Goal: Book appointment/travel/reservation

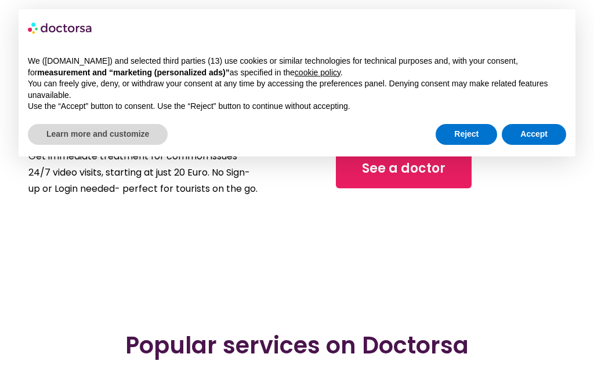
click at [474, 129] on button "Reject" at bounding box center [465, 134] width 61 height 21
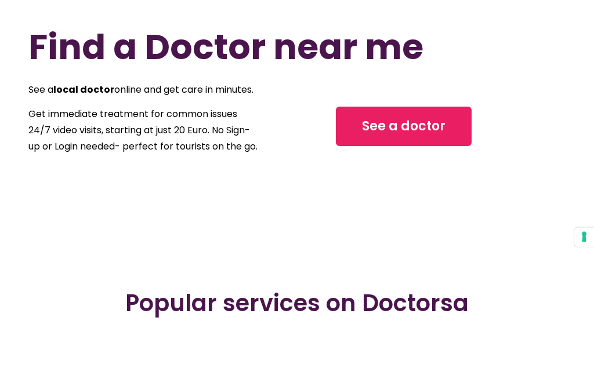
scroll to position [43, 0]
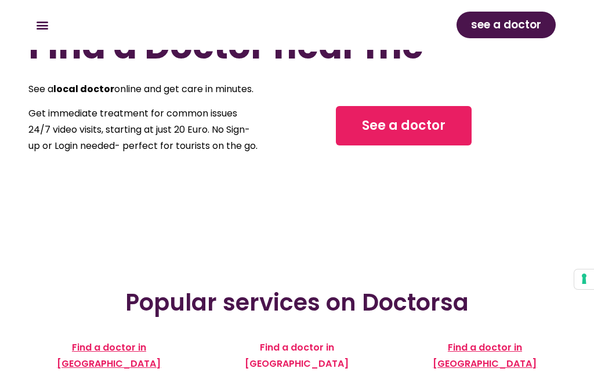
click at [409, 135] on span "See a doctor" at bounding box center [403, 126] width 83 height 19
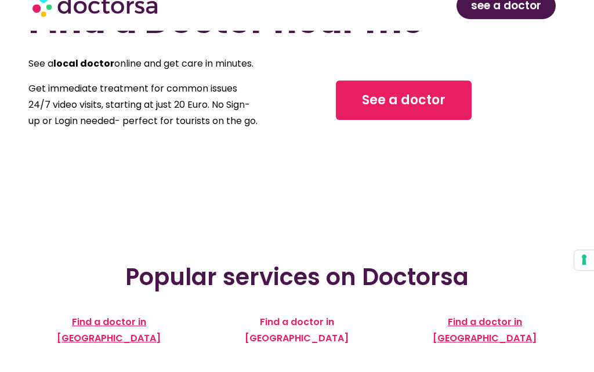
scroll to position [21, 0]
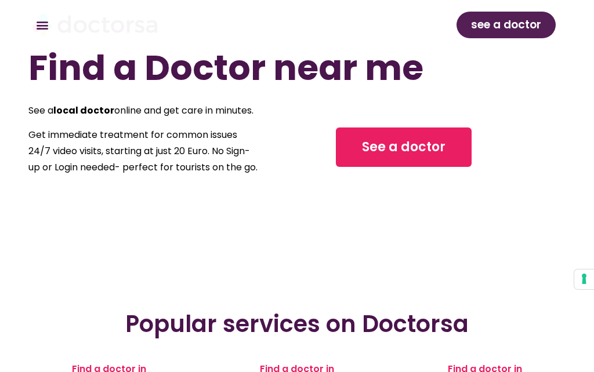
click at [531, 157] on div "Find a Doctor near me See a local doctor online and get care in minutes. Get im…" at bounding box center [296, 114] width 537 height 139
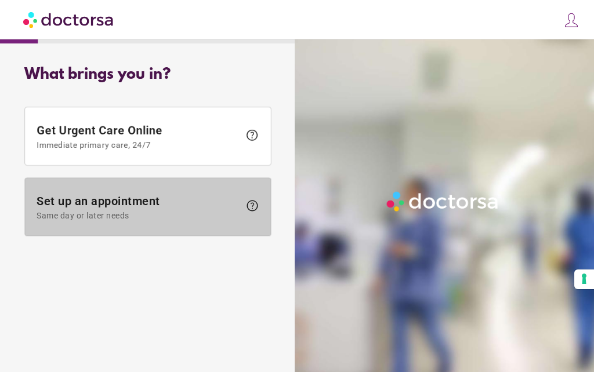
click at [126, 206] on span "Set up an appointment Same day or later needs" at bounding box center [138, 207] width 203 height 26
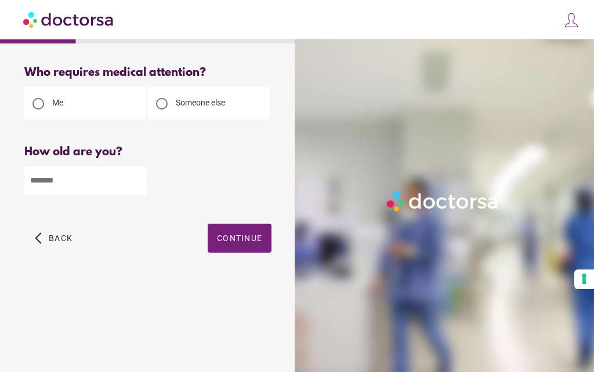
click at [106, 184] on input "number" at bounding box center [85, 180] width 122 height 28
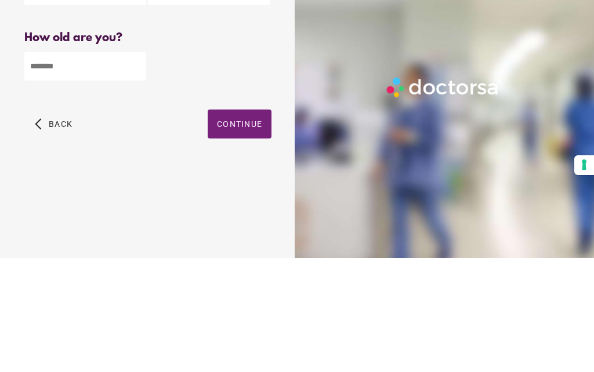
type input "**"
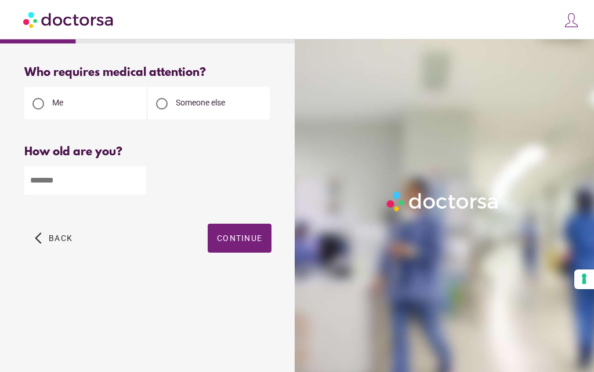
click at [232, 234] on span "Continue" at bounding box center [239, 238] width 45 height 9
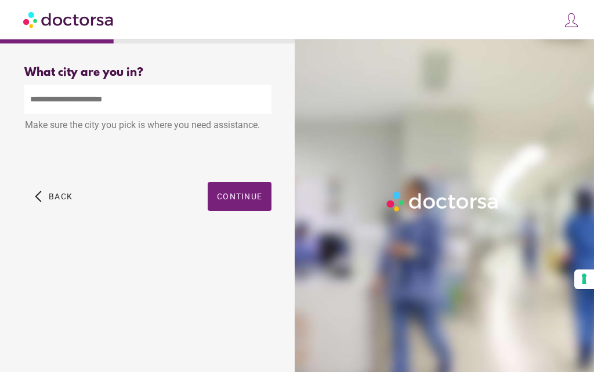
click at [139, 99] on input "text" at bounding box center [147, 99] width 247 height 28
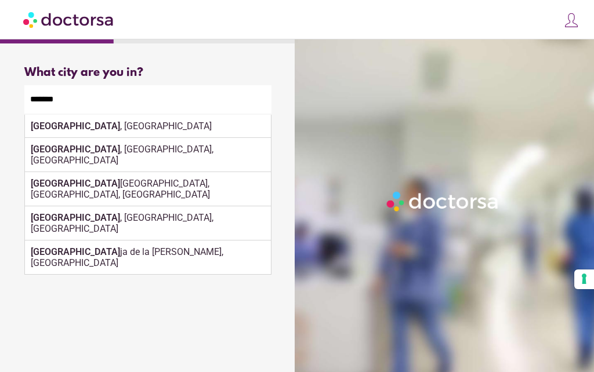
click at [78, 115] on div "[GEOGRAPHIC_DATA] , [GEOGRAPHIC_DATA]" at bounding box center [148, 126] width 246 height 23
type input "**********"
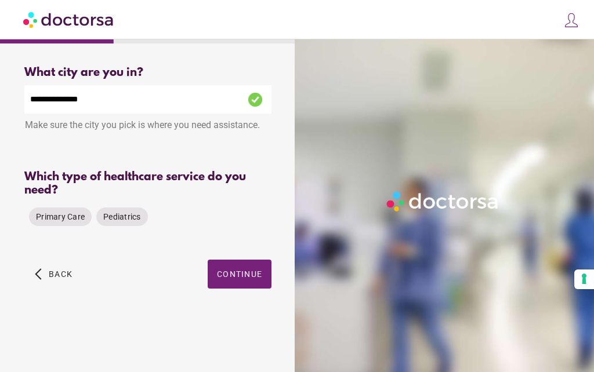
click at [54, 212] on span "Primary Care" at bounding box center [60, 216] width 49 height 9
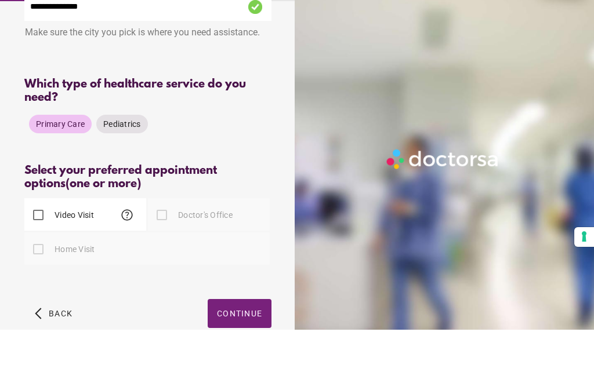
scroll to position [67, 0]
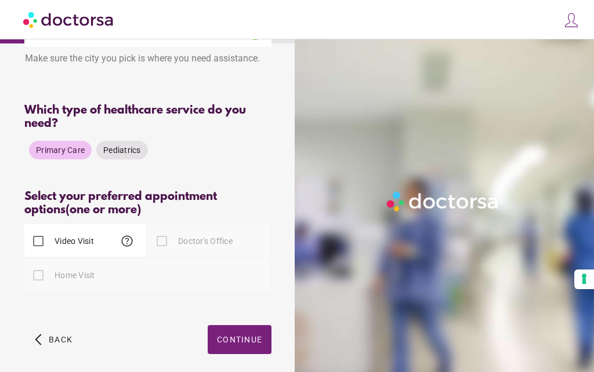
click at [129, 246] on span "help" at bounding box center [127, 241] width 14 height 14
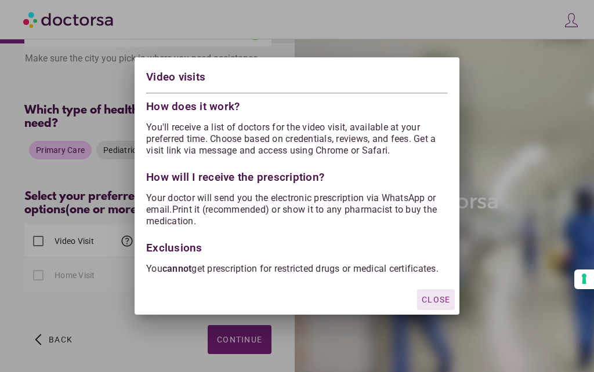
click at [441, 304] on span "Close" at bounding box center [435, 299] width 28 height 9
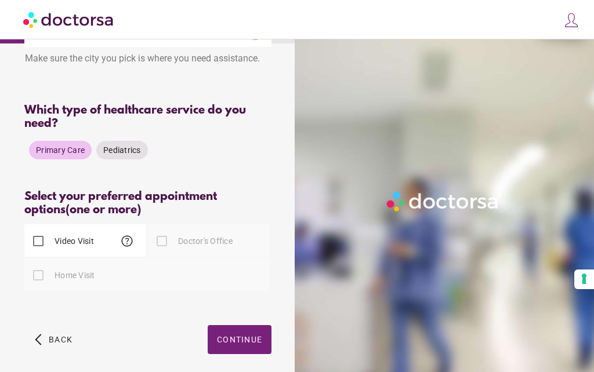
click at [184, 247] on label "Doctor's Office" at bounding box center [204, 241] width 57 height 12
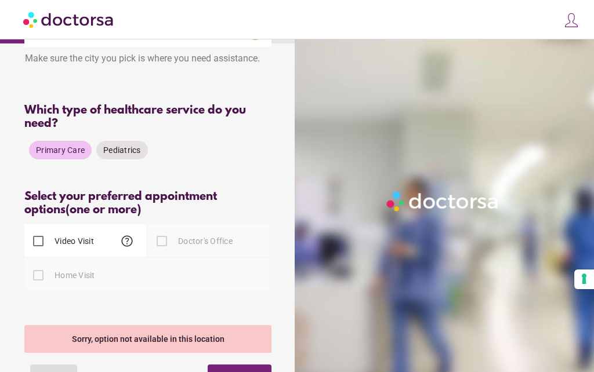
click at [57, 372] on span "Back" at bounding box center [61, 379] width 24 height 9
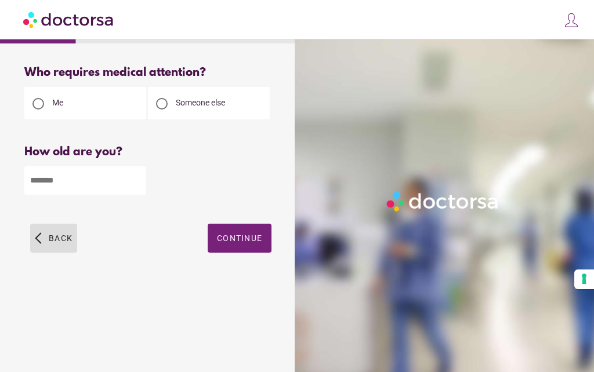
click at [53, 243] on span "Back" at bounding box center [61, 238] width 24 height 9
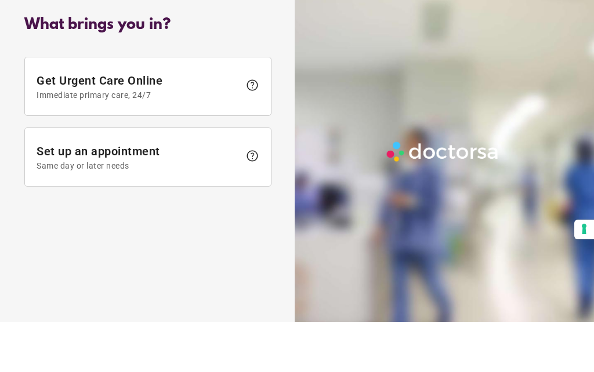
scroll to position [50, 0]
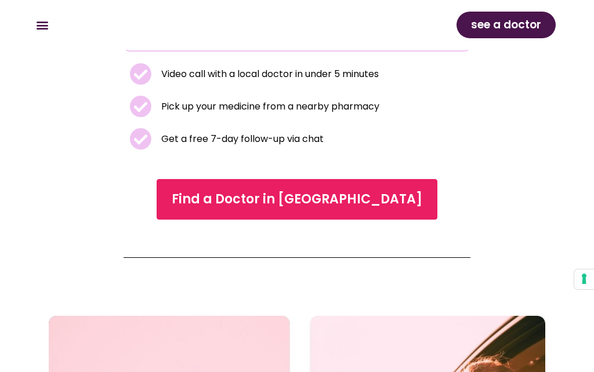
scroll to position [312, 0]
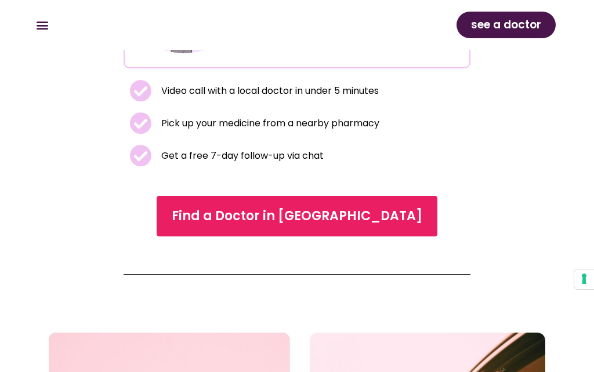
click at [322, 208] on span "Find a Doctor in Seville" at bounding box center [297, 216] width 250 height 19
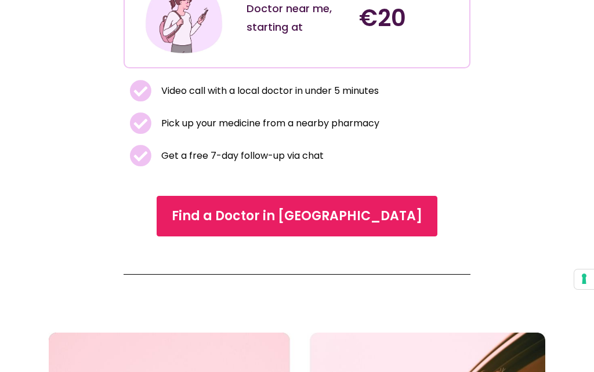
scroll to position [362, 0]
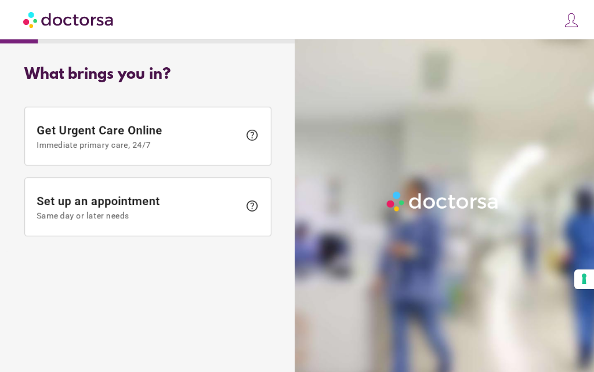
click at [136, 143] on span "Immediate primary care, 24/7" at bounding box center [138, 144] width 203 height 9
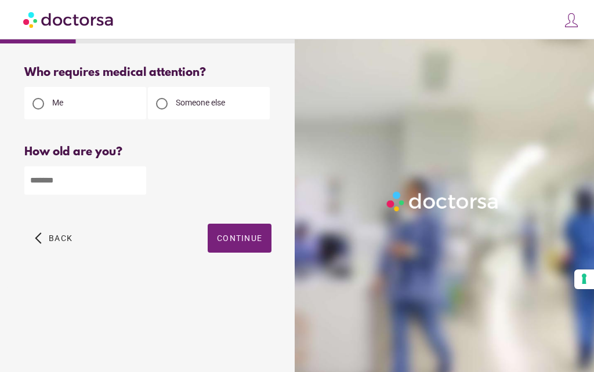
click at [113, 179] on input "number" at bounding box center [85, 180] width 122 height 28
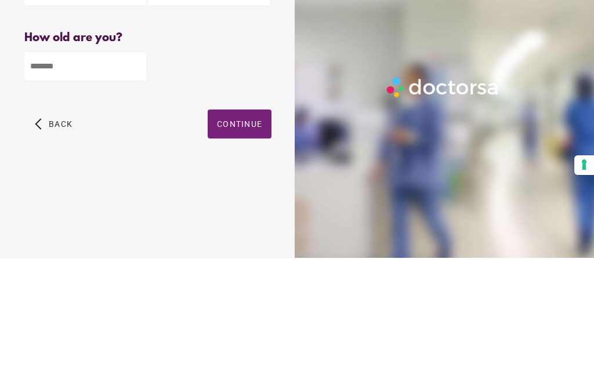
type input "**"
click at [243, 234] on span "Continue" at bounding box center [239, 238] width 45 height 9
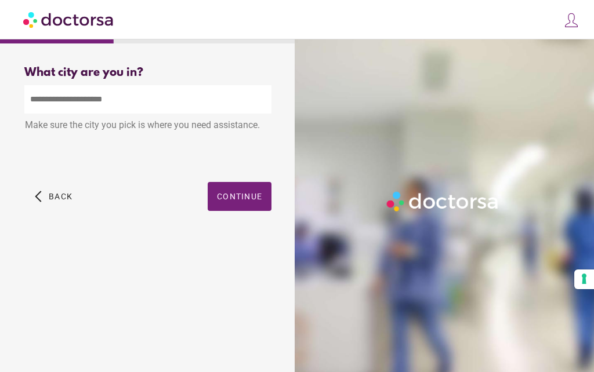
click at [167, 85] on input "text" at bounding box center [147, 99] width 247 height 28
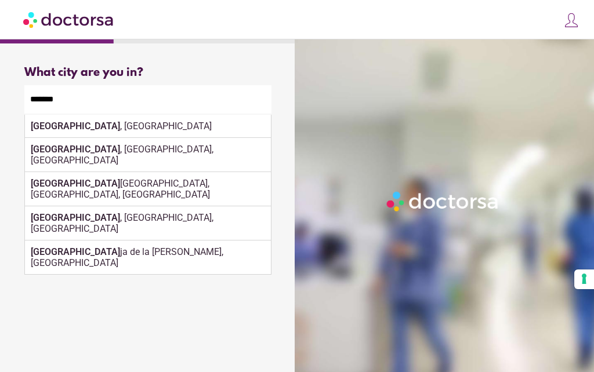
click at [77, 115] on div "[GEOGRAPHIC_DATA] , [GEOGRAPHIC_DATA]" at bounding box center [148, 126] width 246 height 23
type input "**********"
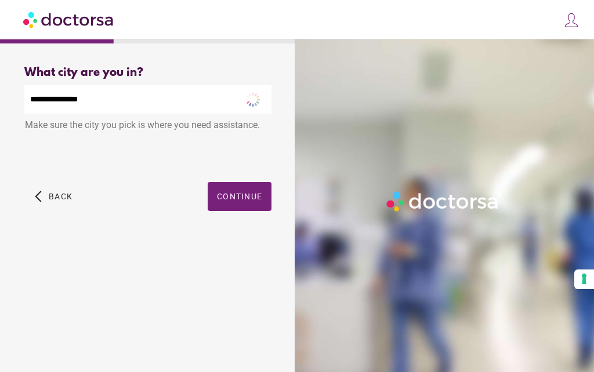
click at [235, 192] on span "Continue" at bounding box center [239, 196] width 45 height 9
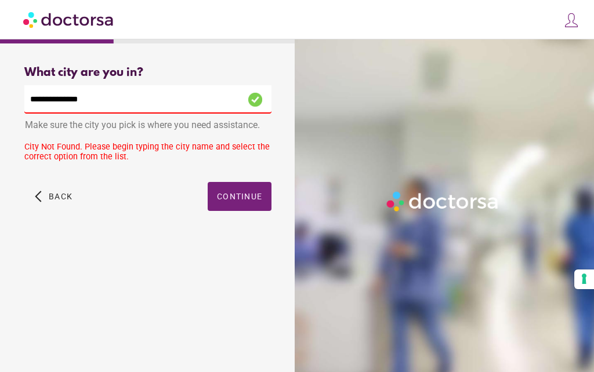
click at [166, 85] on input "**********" at bounding box center [147, 99] width 247 height 28
click at [74, 121] on strong "Seville, Spain" at bounding box center [122, 126] width 183 height 11
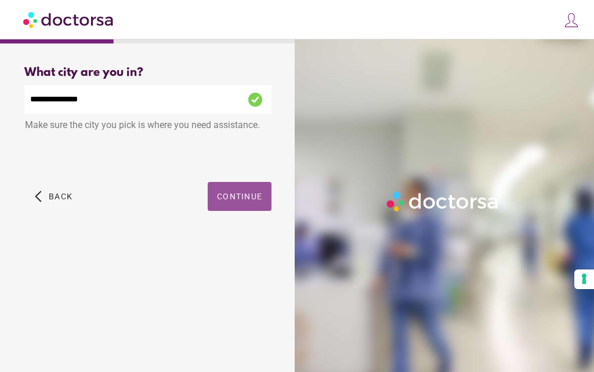
click at [242, 192] on span "Continue" at bounding box center [239, 196] width 45 height 9
